Goal: Navigation & Orientation: Find specific page/section

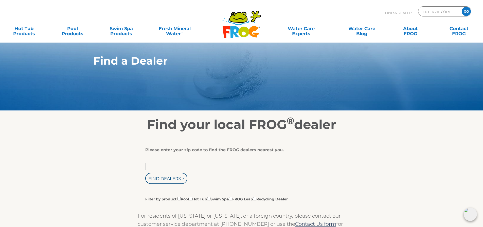
click at [153, 166] on input "text" at bounding box center [158, 167] width 27 height 8
type input "41164"
click at [167, 177] on input "Find Dealers >" at bounding box center [166, 178] width 42 height 11
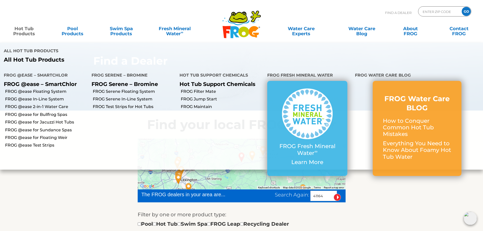
click at [20, 30] on link "Hot Tub Products" at bounding box center [24, 29] width 38 height 10
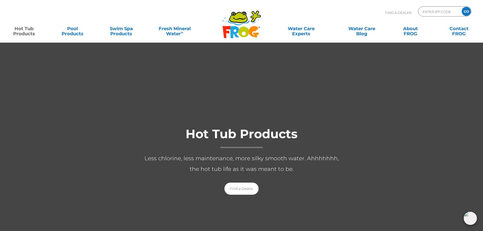
click at [217, 127] on h1 "Hot Tub Products" at bounding box center [241, 137] width 203 height 21
click at [242, 190] on link "Find a Dealer" at bounding box center [242, 189] width 34 height 12
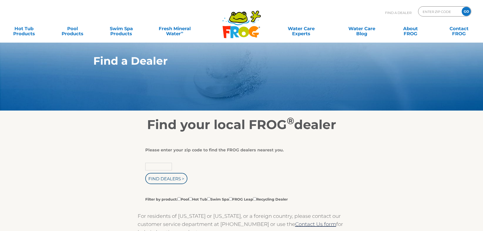
click at [159, 167] on input "text" at bounding box center [158, 167] width 27 height 8
type input "41164"
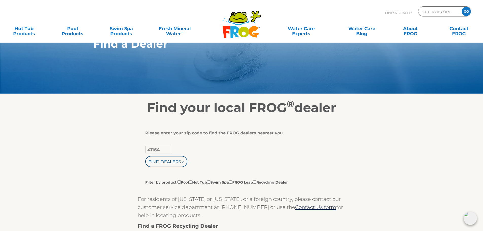
scroll to position [51, 0]
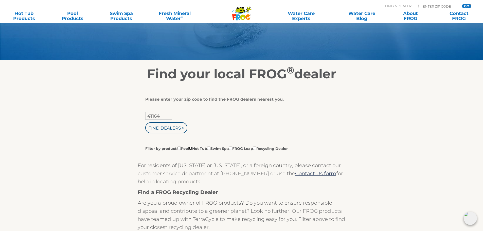
click at [192, 148] on input "Filter by product: Pool Hot Tub Swim Spa FROG Leap Recycling Dealer" at bounding box center [190, 148] width 3 height 3
checkbox input "true"
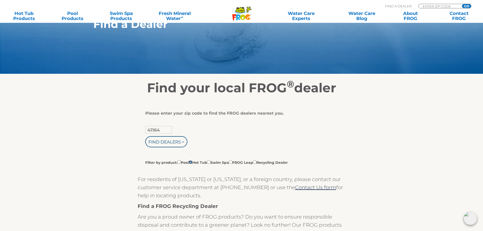
scroll to position [25, 0]
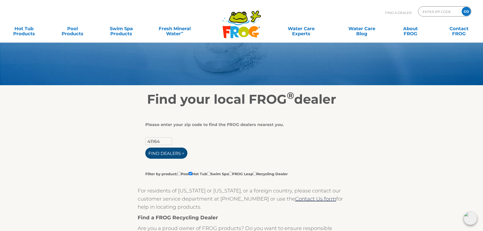
click at [167, 154] on input "Find Dealers >" at bounding box center [166, 153] width 42 height 11
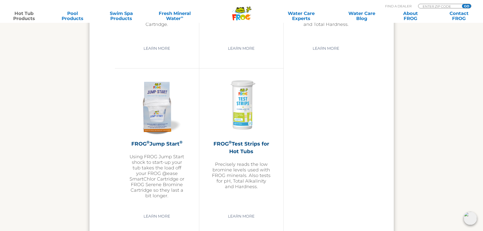
scroll to position [1218, 0]
